Goal: Task Accomplishment & Management: Use online tool/utility

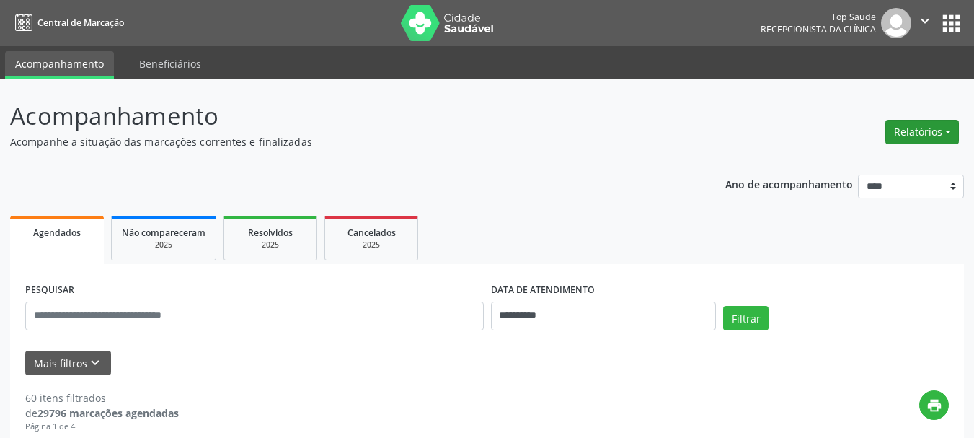
click at [932, 127] on button "Relatórios" at bounding box center [922, 132] width 74 height 25
click at [863, 167] on link "Agendamentos" at bounding box center [881, 163] width 155 height 20
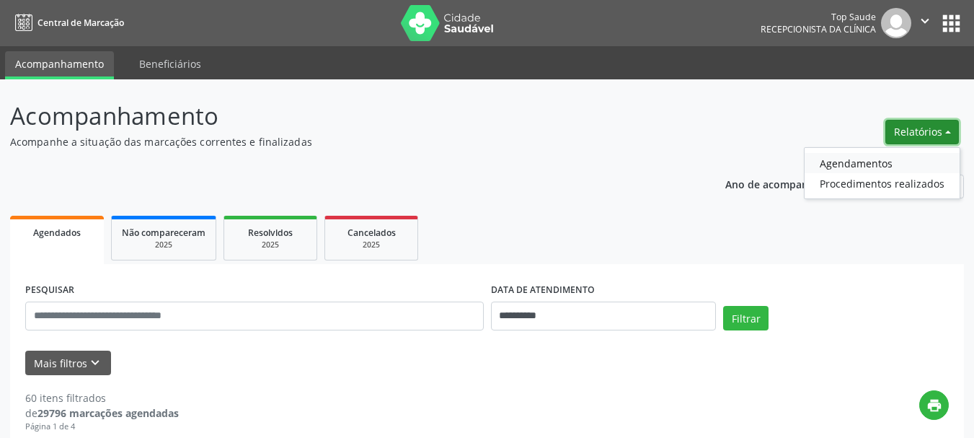
select select "*"
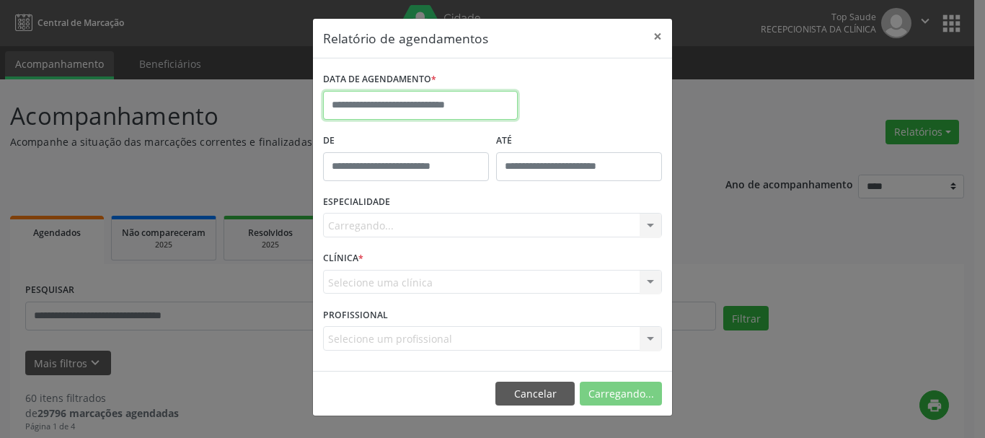
click at [383, 105] on input "text" at bounding box center [420, 105] width 195 height 29
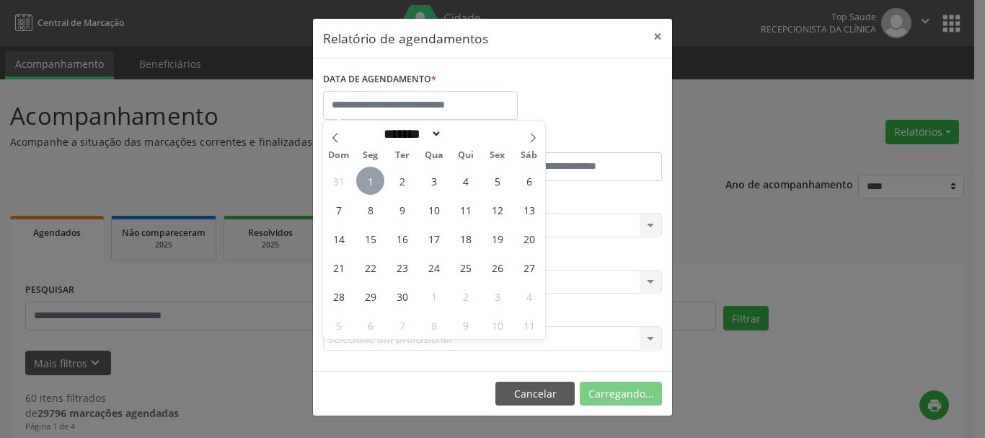
click at [376, 179] on span "1" at bounding box center [370, 181] width 28 height 28
type input "**********"
click at [376, 179] on span "1" at bounding box center [370, 181] width 28 height 28
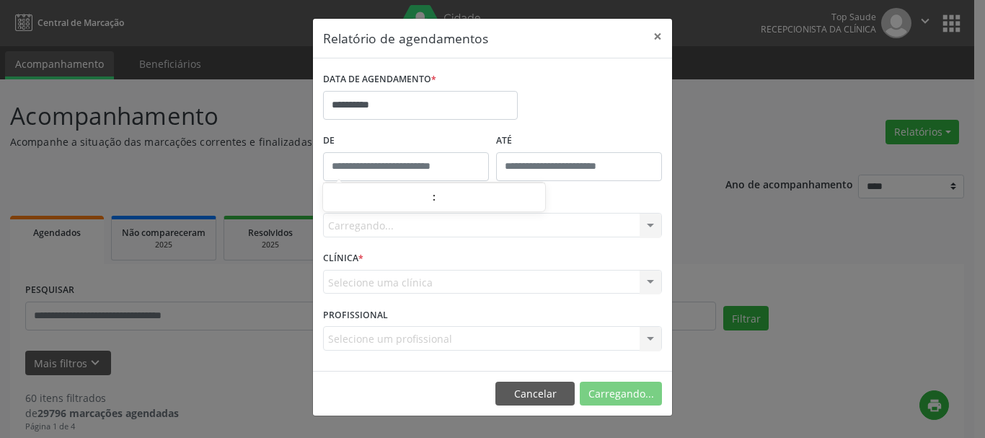
type input "*****"
click at [376, 179] on body "**********" at bounding box center [492, 219] width 985 height 438
click at [436, 241] on div "ESPECIALIDADE Seleciona uma especialidade Nenhum resultado encontrado para: " "…" at bounding box center [492, 219] width 346 height 56
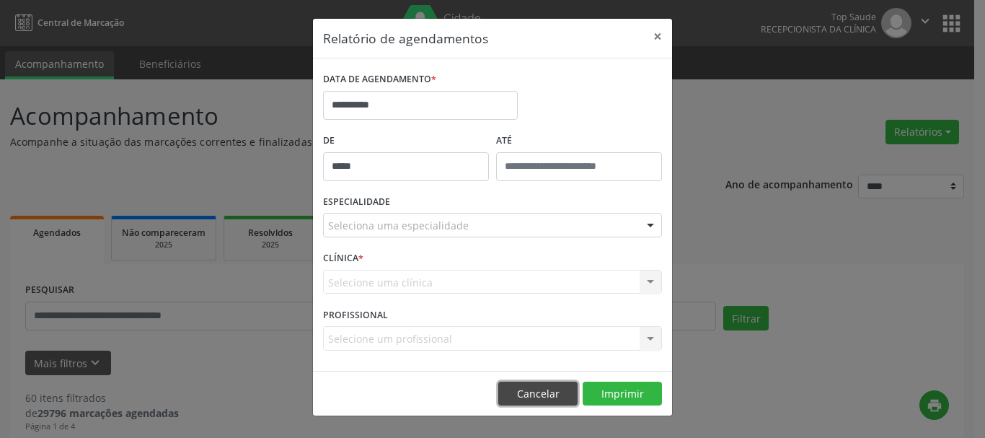
click at [543, 394] on button "Cancelar" at bounding box center [537, 393] width 79 height 25
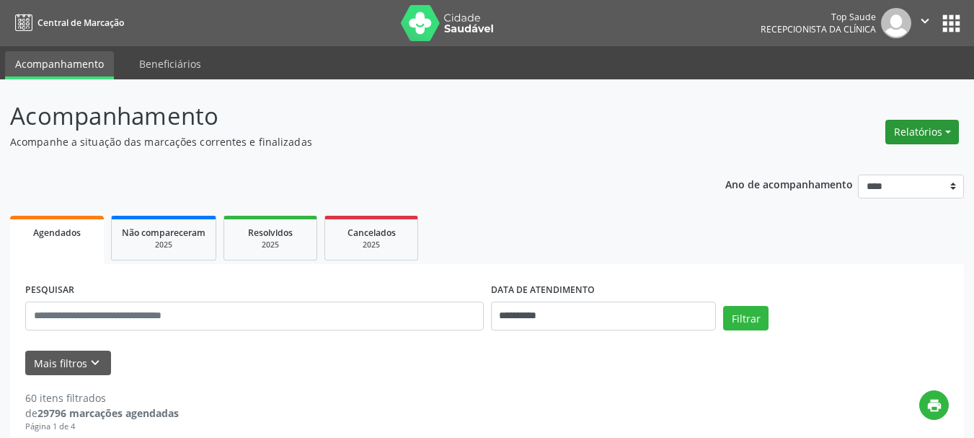
click at [910, 124] on button "Relatórios" at bounding box center [922, 132] width 74 height 25
click at [863, 160] on link "Agendamentos" at bounding box center [881, 163] width 155 height 20
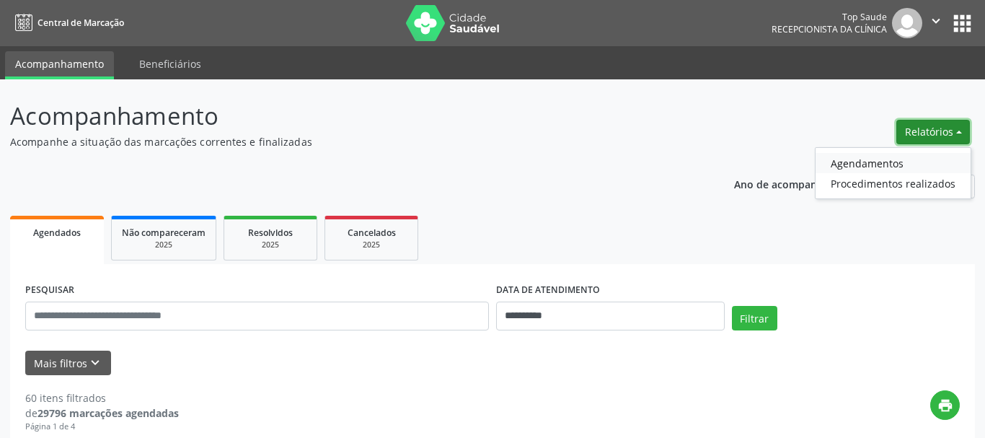
select select "*"
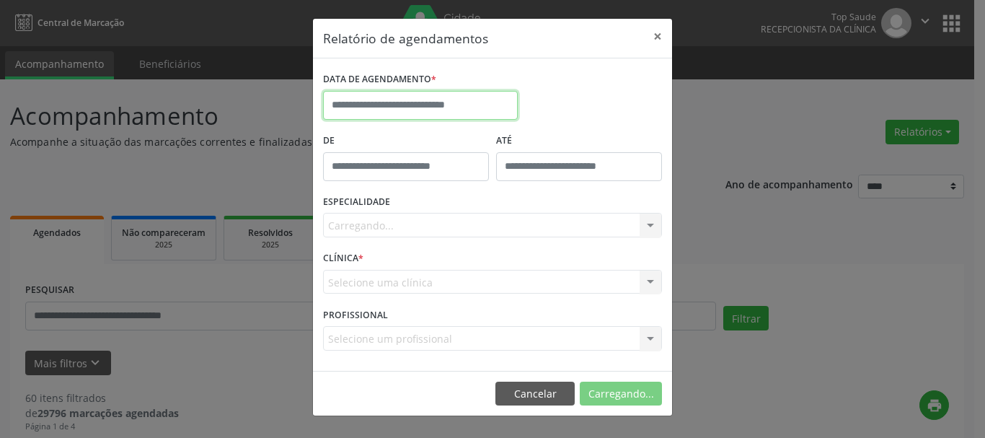
click at [440, 107] on input "text" at bounding box center [420, 105] width 195 height 29
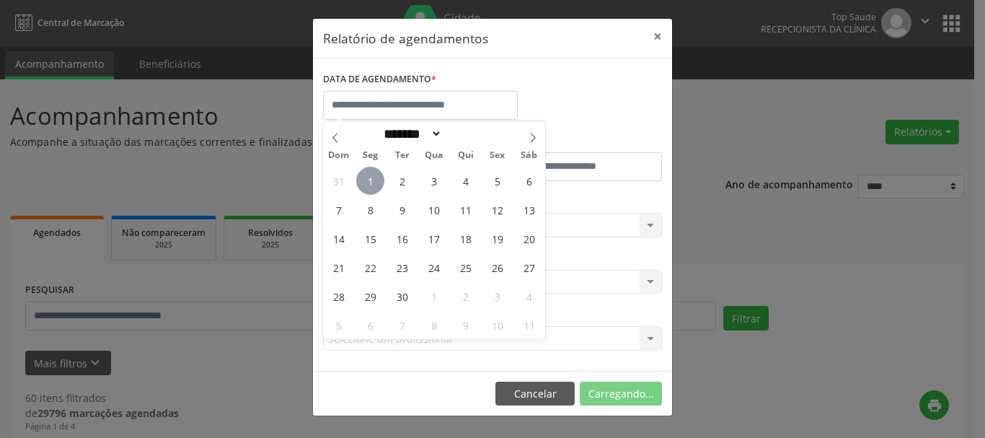
click at [374, 176] on span "1" at bounding box center [370, 181] width 28 height 28
type input "**********"
click at [374, 175] on span "1" at bounding box center [370, 181] width 28 height 28
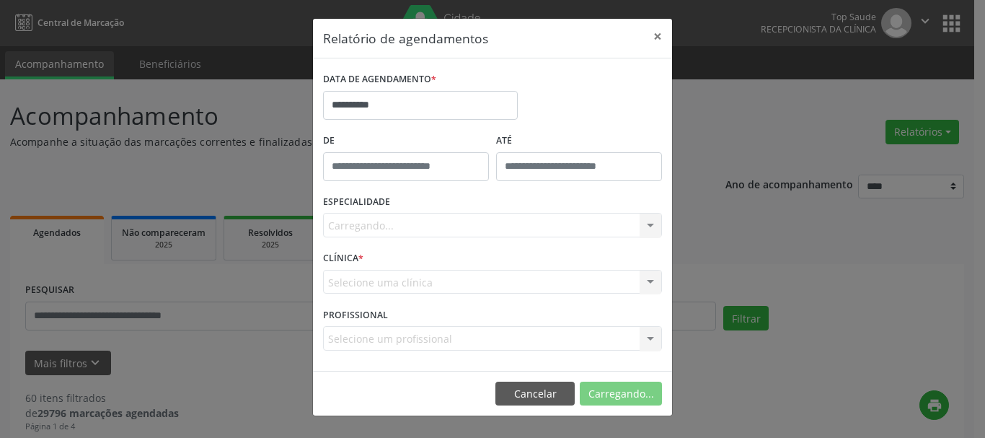
click at [405, 228] on div "Carregando... Nenhum resultado encontrado para: " " Não há nenhuma opção para s…" at bounding box center [492, 225] width 339 height 25
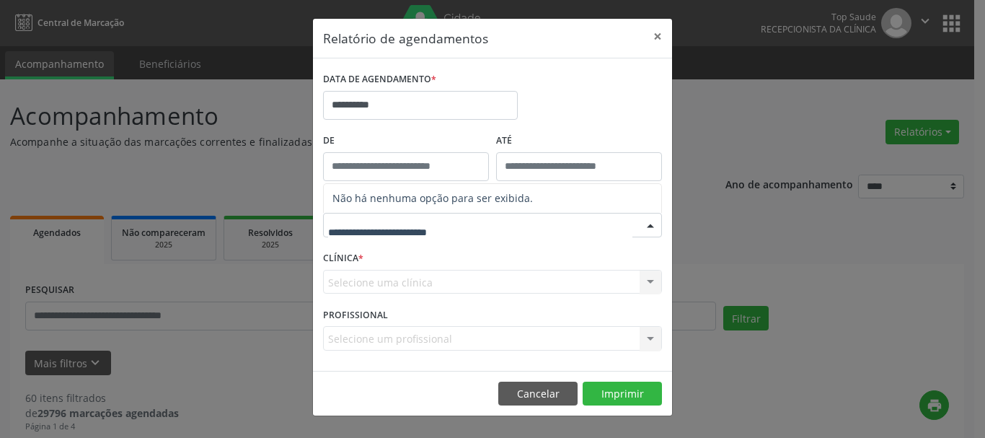
click at [482, 229] on div at bounding box center [492, 225] width 339 height 25
click at [658, 37] on button "×" at bounding box center [657, 36] width 29 height 35
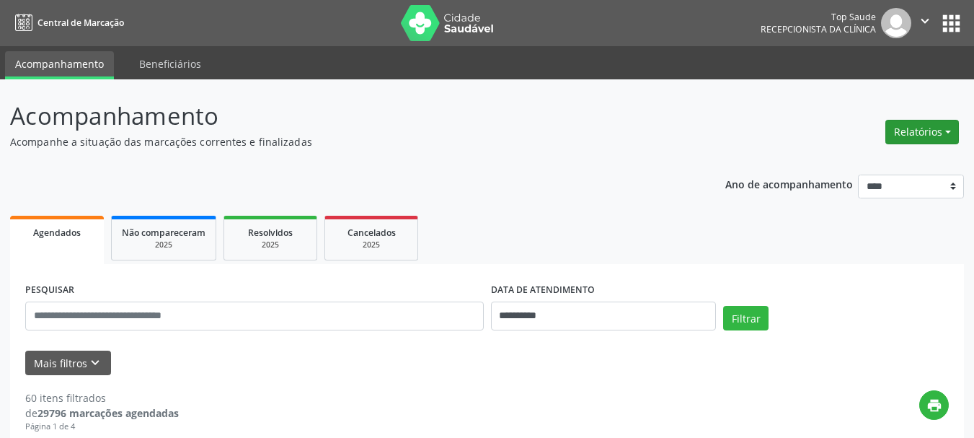
click at [901, 128] on button "Relatórios" at bounding box center [922, 132] width 74 height 25
click at [843, 159] on link "Agendamentos" at bounding box center [881, 163] width 155 height 20
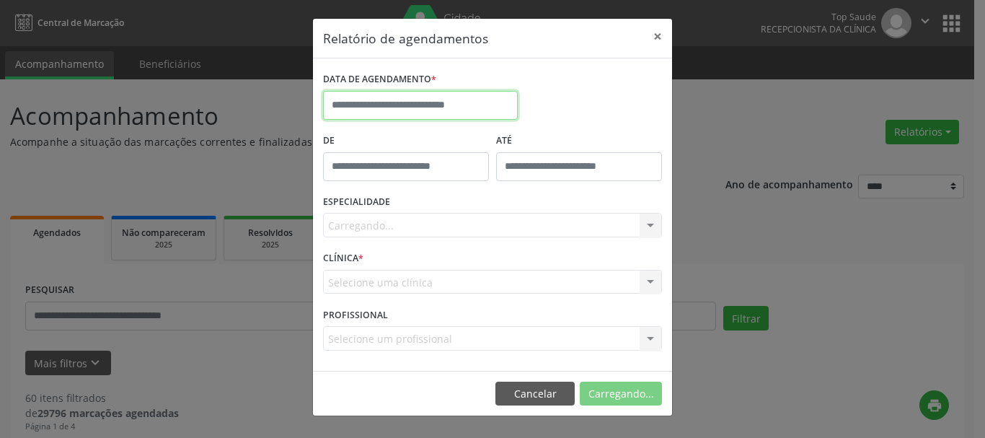
drag, startPoint x: 458, startPoint y: 94, endPoint x: 456, endPoint y: 125, distance: 31.8
click at [458, 93] on input "text" at bounding box center [420, 105] width 195 height 29
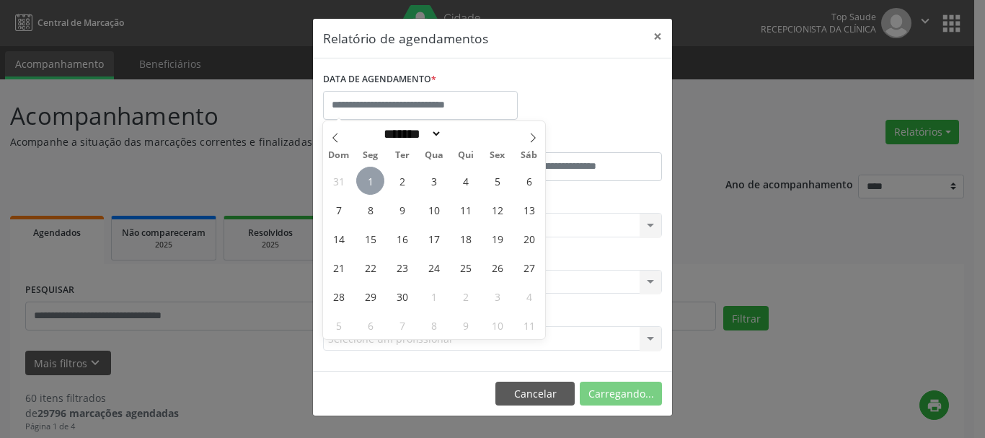
click at [358, 185] on span "1" at bounding box center [370, 181] width 28 height 28
type input "**********"
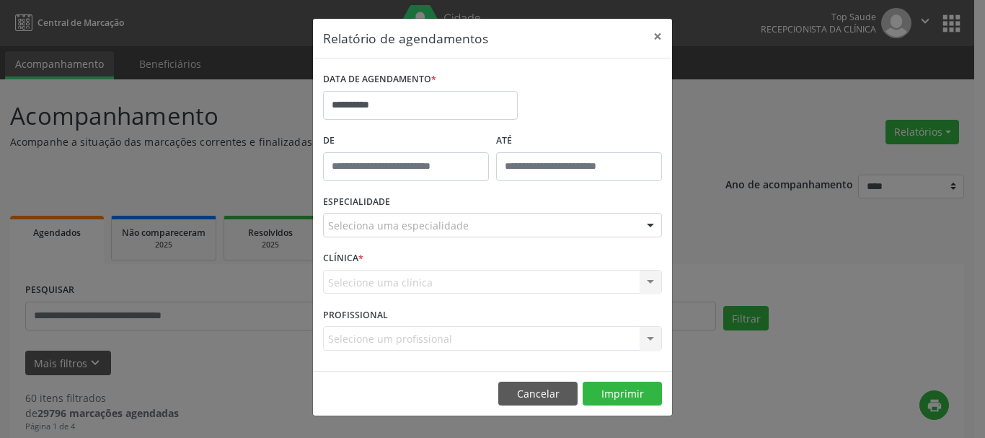
click at [463, 231] on div "Seleciona uma especialidade" at bounding box center [492, 225] width 339 height 25
click at [654, 41] on button "×" at bounding box center [657, 36] width 29 height 35
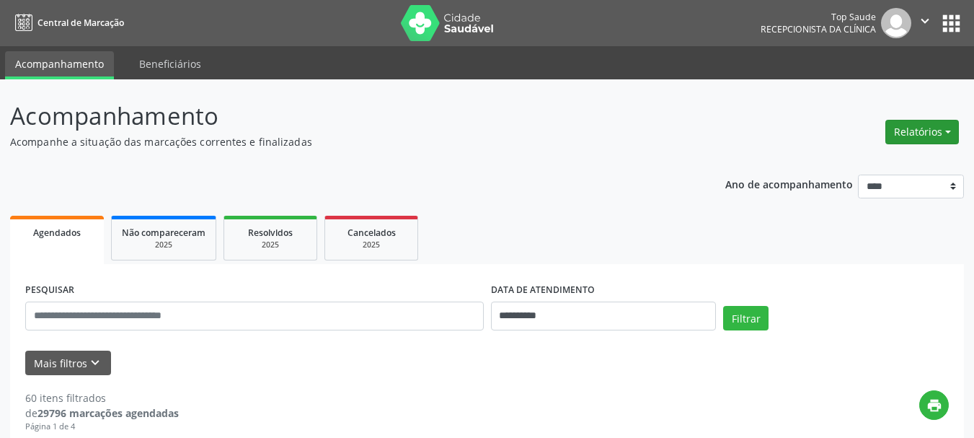
click at [928, 137] on button "Relatórios" at bounding box center [922, 132] width 74 height 25
click at [865, 167] on link "Agendamentos" at bounding box center [881, 163] width 155 height 20
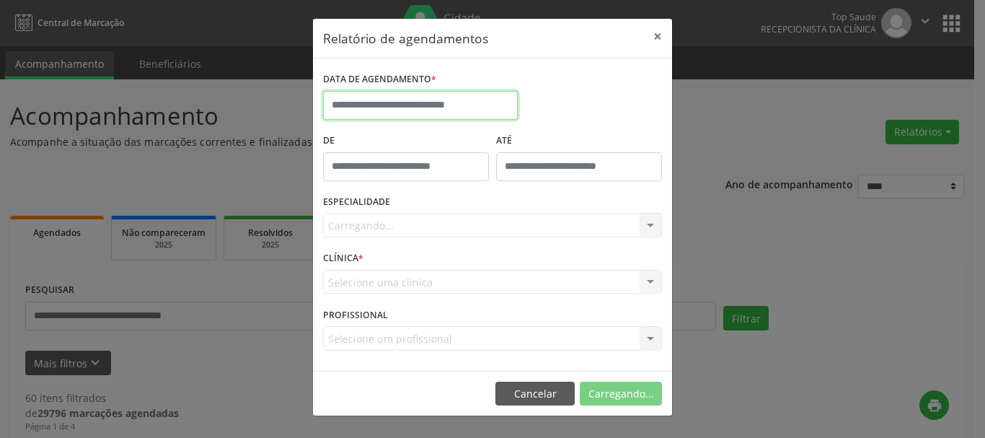
click at [407, 102] on input "text" at bounding box center [420, 105] width 195 height 29
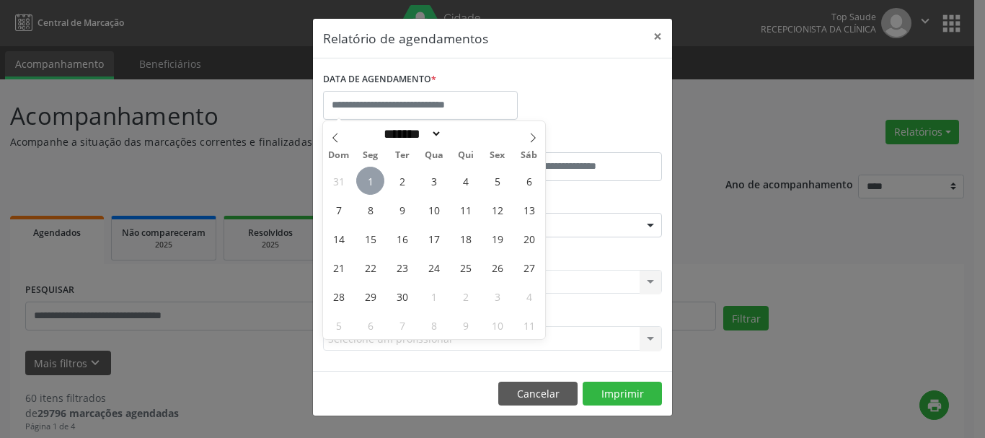
click at [368, 177] on span "1" at bounding box center [370, 181] width 28 height 28
type input "**********"
click at [368, 177] on span "1" at bounding box center [370, 181] width 28 height 28
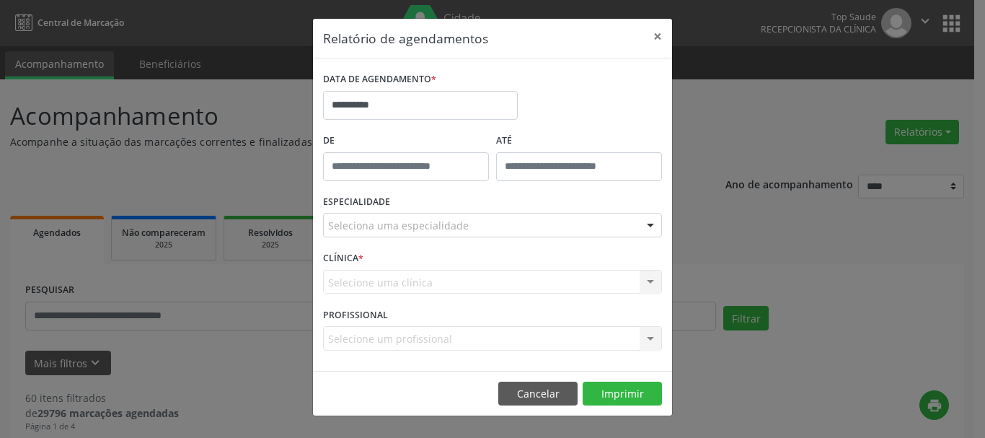
click at [528, 226] on div "Seleciona uma especialidade" at bounding box center [492, 225] width 339 height 25
click at [468, 225] on input "text" at bounding box center [480, 232] width 304 height 29
click at [401, 230] on input "text" at bounding box center [480, 232] width 304 height 29
click at [664, 37] on button "×" at bounding box center [657, 36] width 29 height 35
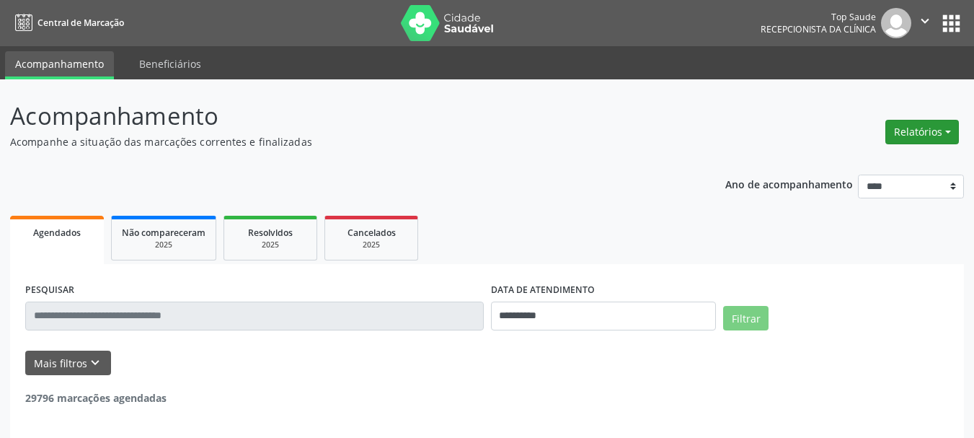
click at [918, 133] on button "Relatórios" at bounding box center [922, 132] width 74 height 25
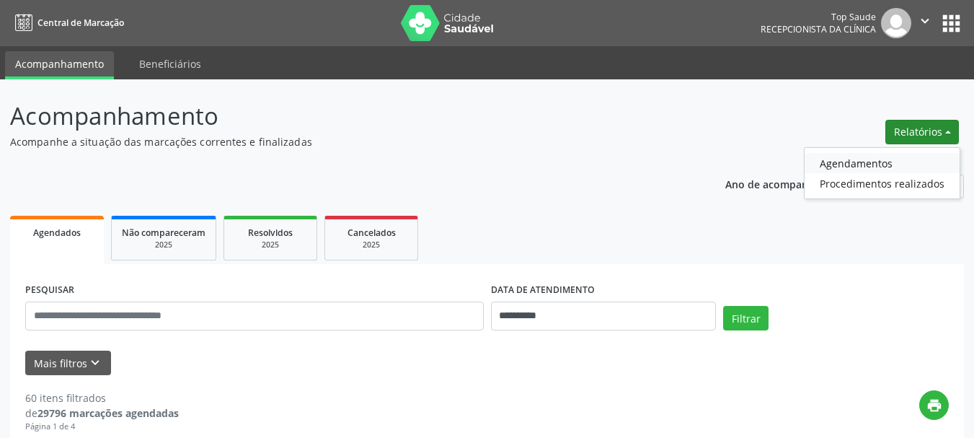
click at [843, 167] on link "Agendamentos" at bounding box center [881, 163] width 155 height 20
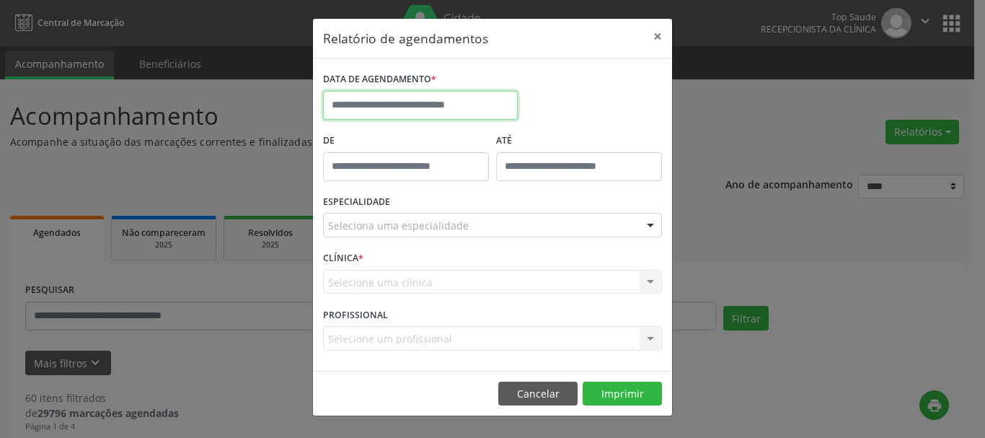
click at [453, 110] on input "text" at bounding box center [420, 105] width 195 height 29
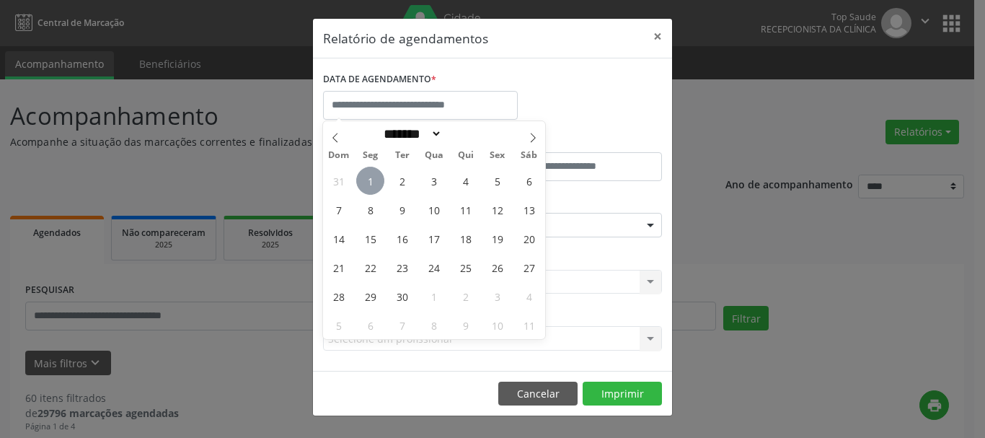
click at [366, 185] on span "1" at bounding box center [370, 181] width 28 height 28
type input "**********"
click at [366, 185] on span "1" at bounding box center [370, 181] width 28 height 28
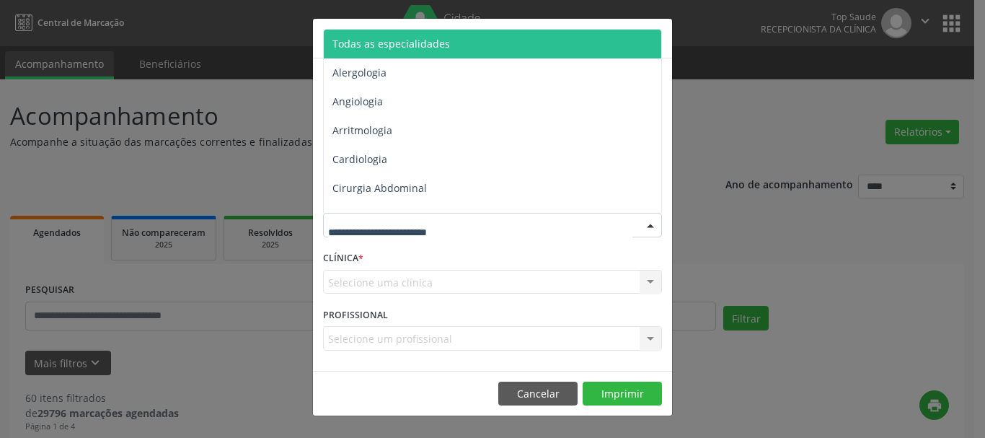
click at [424, 39] on span "Todas as especialidades" at bounding box center [390, 44] width 117 height 14
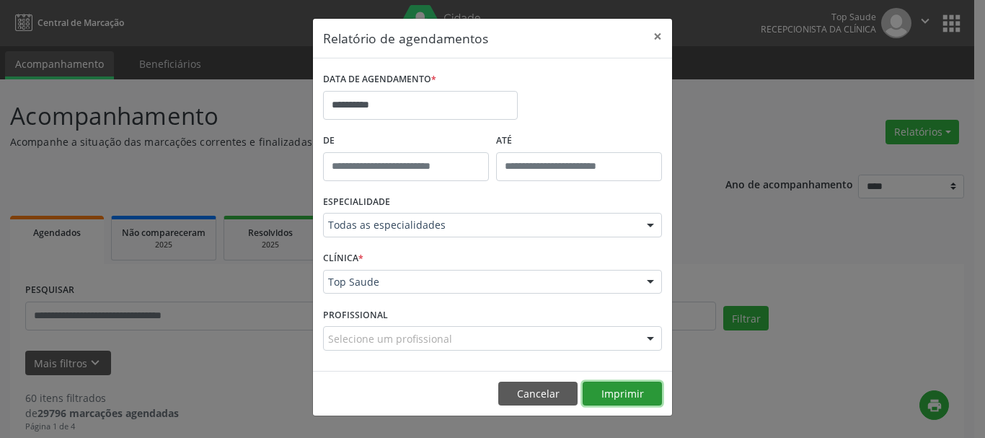
click at [636, 390] on button "Imprimir" at bounding box center [621, 393] width 79 height 25
